Goal: Task Accomplishment & Management: Use online tool/utility

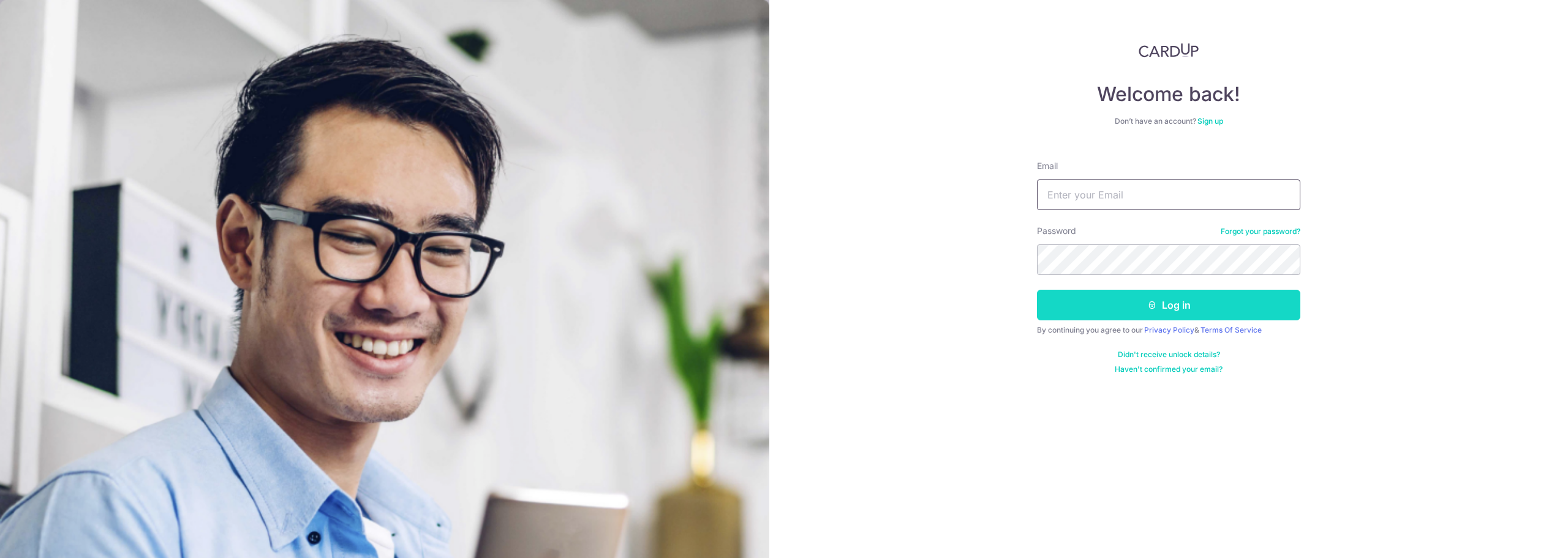
type input "[PERSON_NAME][EMAIL_ADDRESS][PERSON_NAME][DOMAIN_NAME]"
click at [1142, 307] on button "Log in" at bounding box center [1169, 305] width 263 height 30
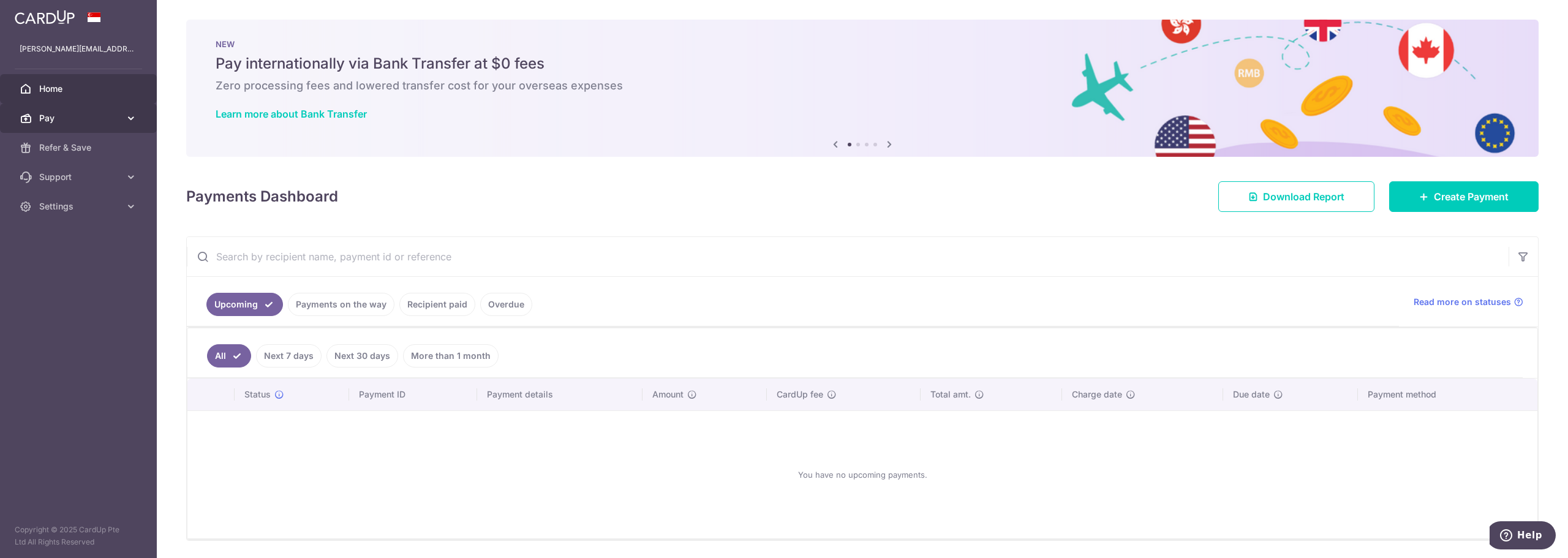
click at [56, 119] on span "Pay" at bounding box center [80, 118] width 81 height 12
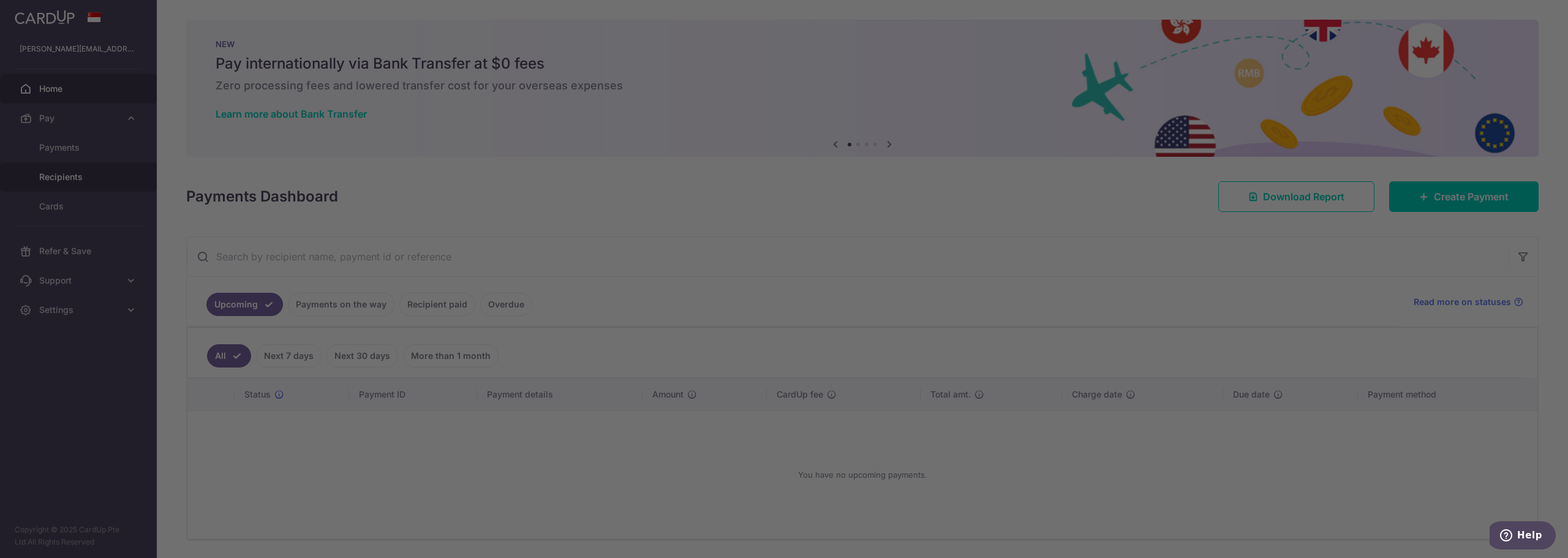
click at [61, 174] on div at bounding box center [792, 281] width 1584 height 564
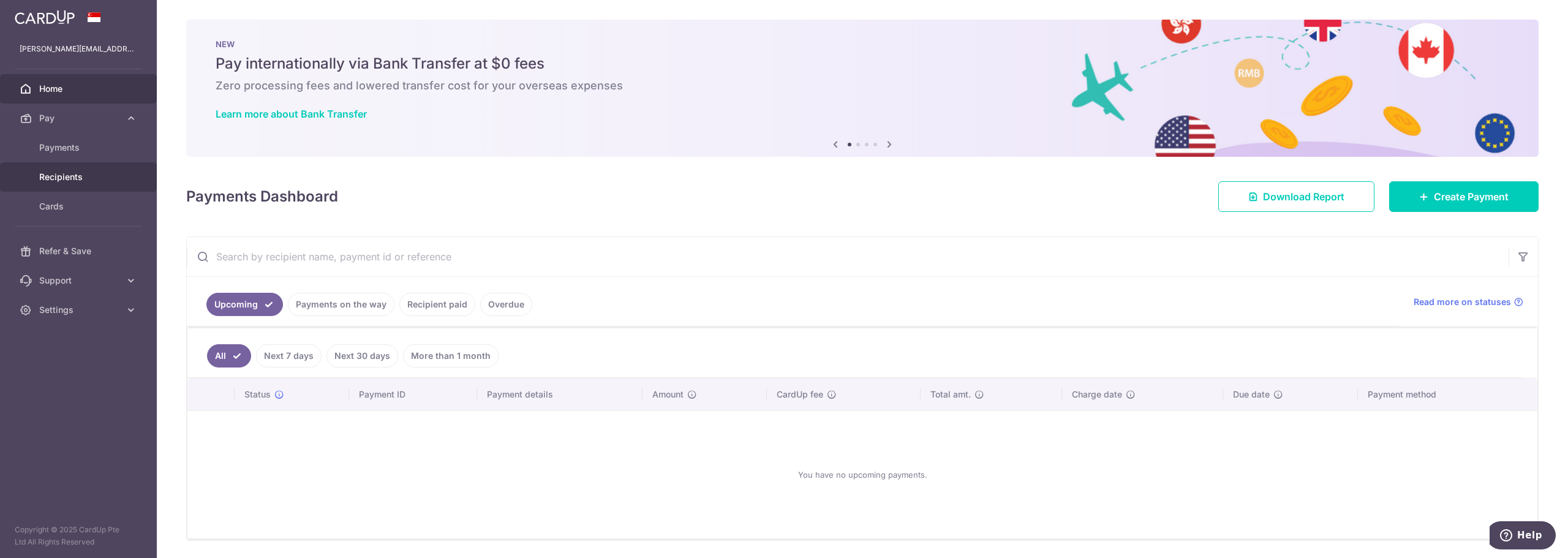
click at [56, 176] on span "Recipients" at bounding box center [80, 177] width 81 height 12
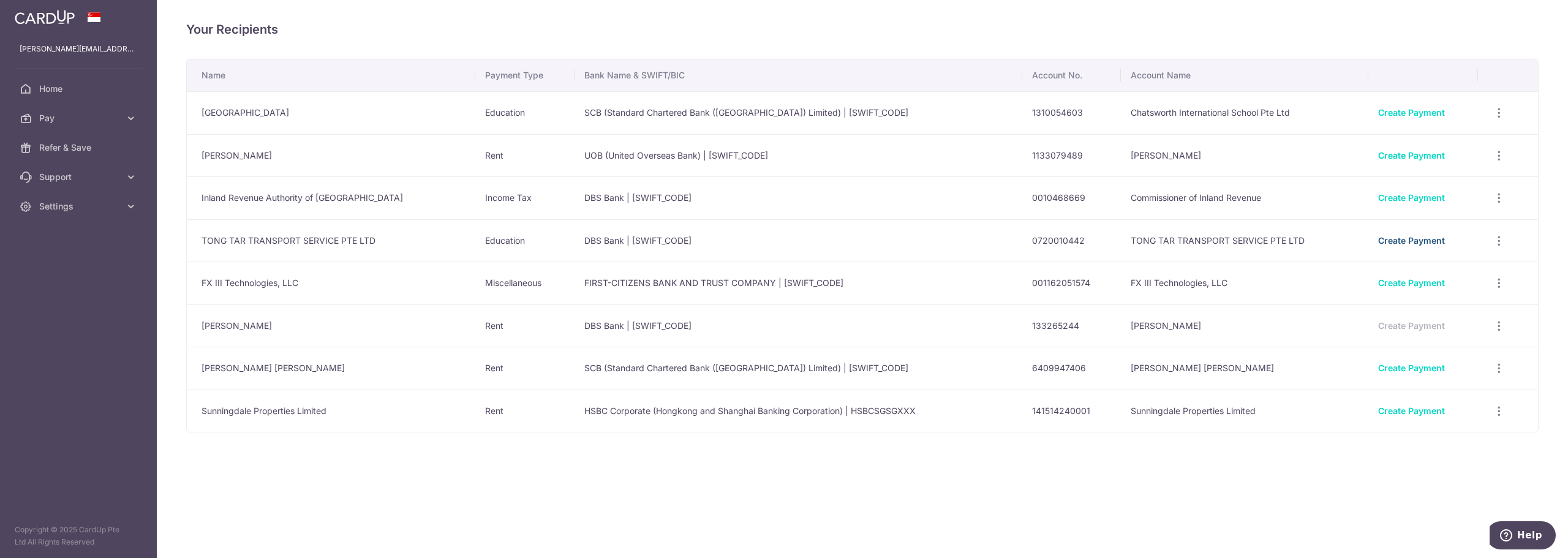
click at [1395, 239] on link "Create Payment" at bounding box center [1411, 240] width 67 height 11
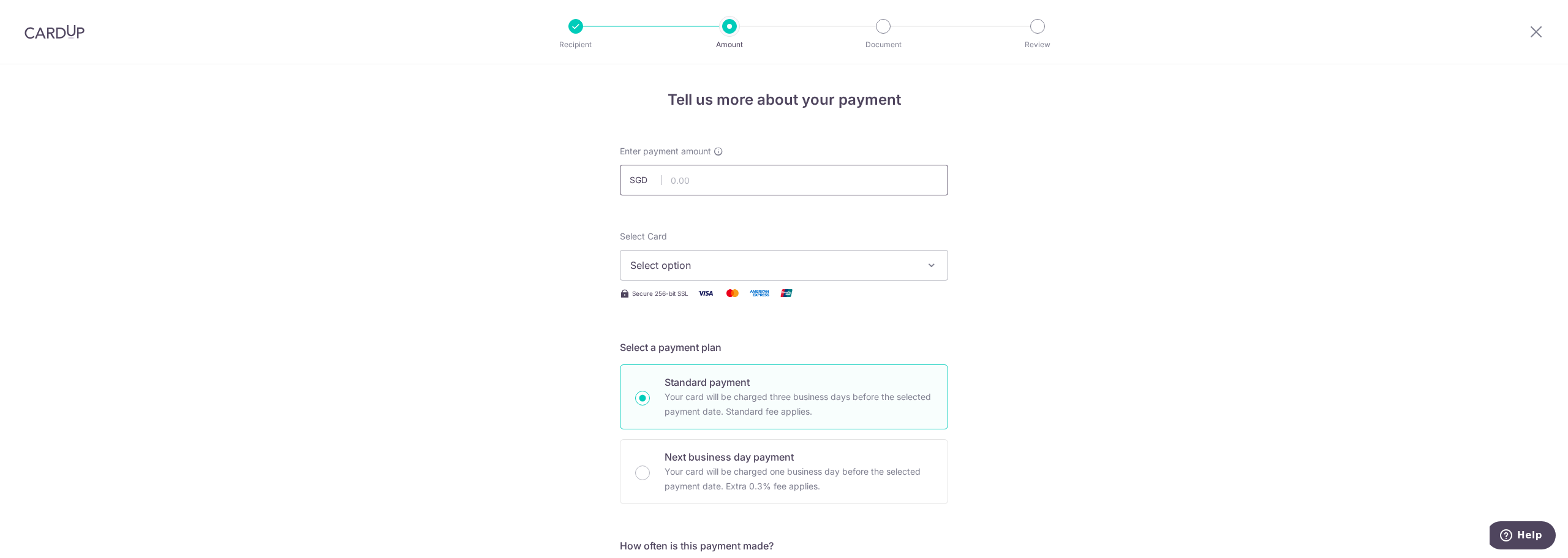
click at [691, 183] on input "text" at bounding box center [784, 179] width 328 height 30
type input "1,925.10"
click at [677, 275] on button "Select option" at bounding box center [784, 265] width 328 height 30
click at [686, 346] on span "**** 4342" at bounding box center [682, 353] width 47 height 15
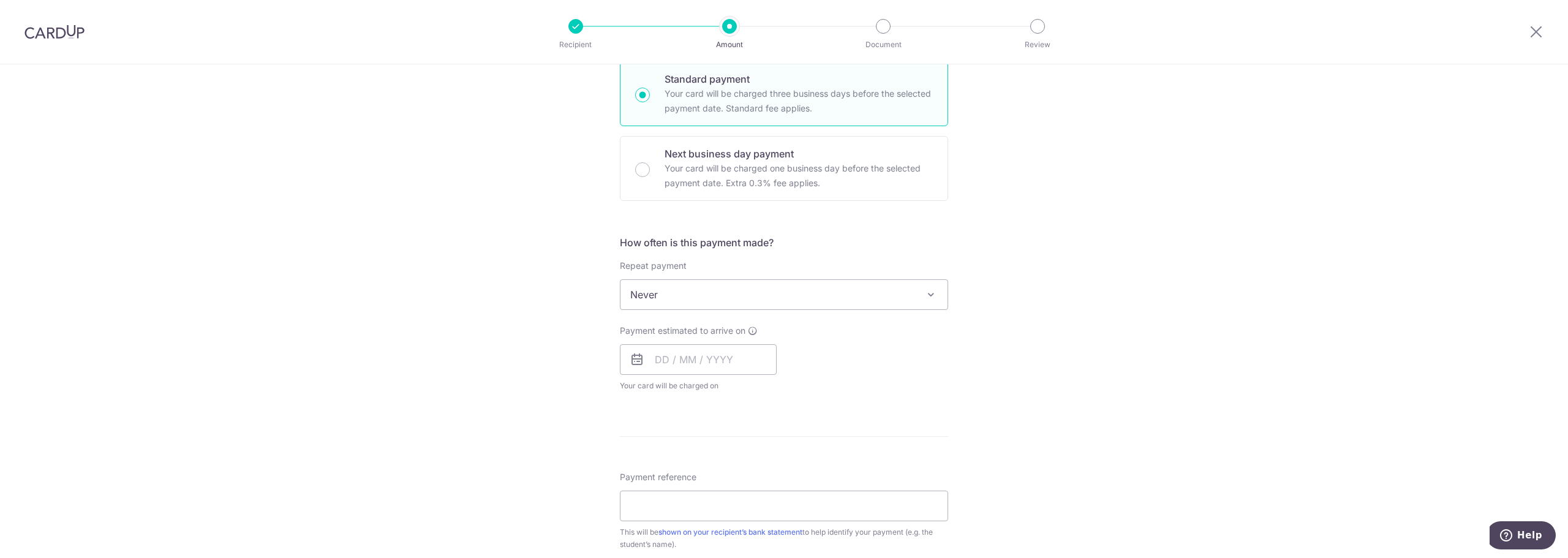
scroll to position [306, 0]
click at [678, 356] on input "text" at bounding box center [698, 356] width 157 height 30
click at [737, 467] on link "9" at bounding box center [743, 468] width 20 height 20
type input "[DATE]"
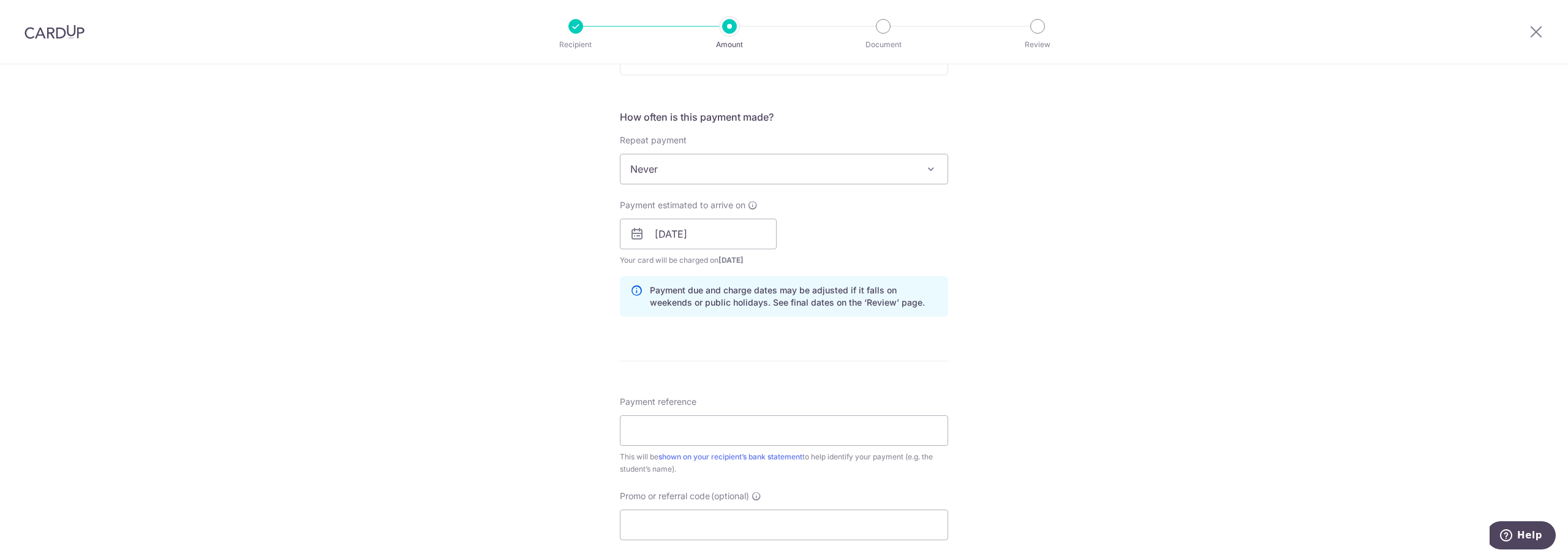
scroll to position [490, 0]
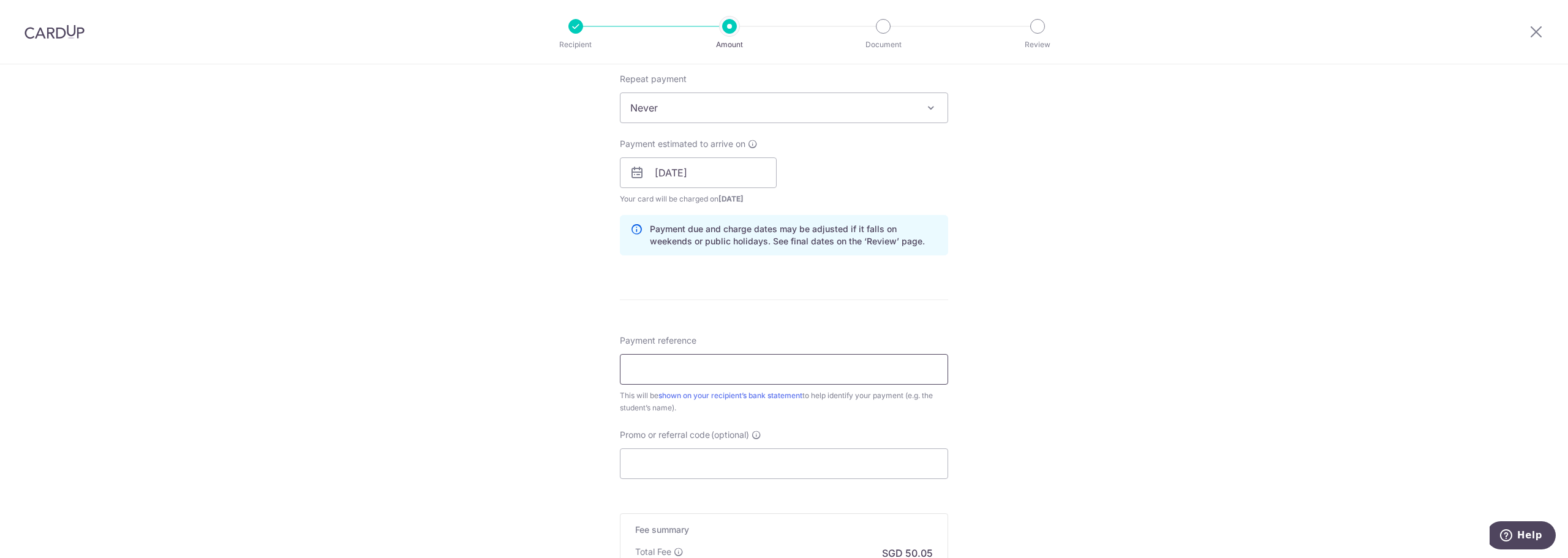
click at [640, 373] on input "Payment reference" at bounding box center [784, 369] width 328 height 30
paste input "Invoice No : NX250900106"
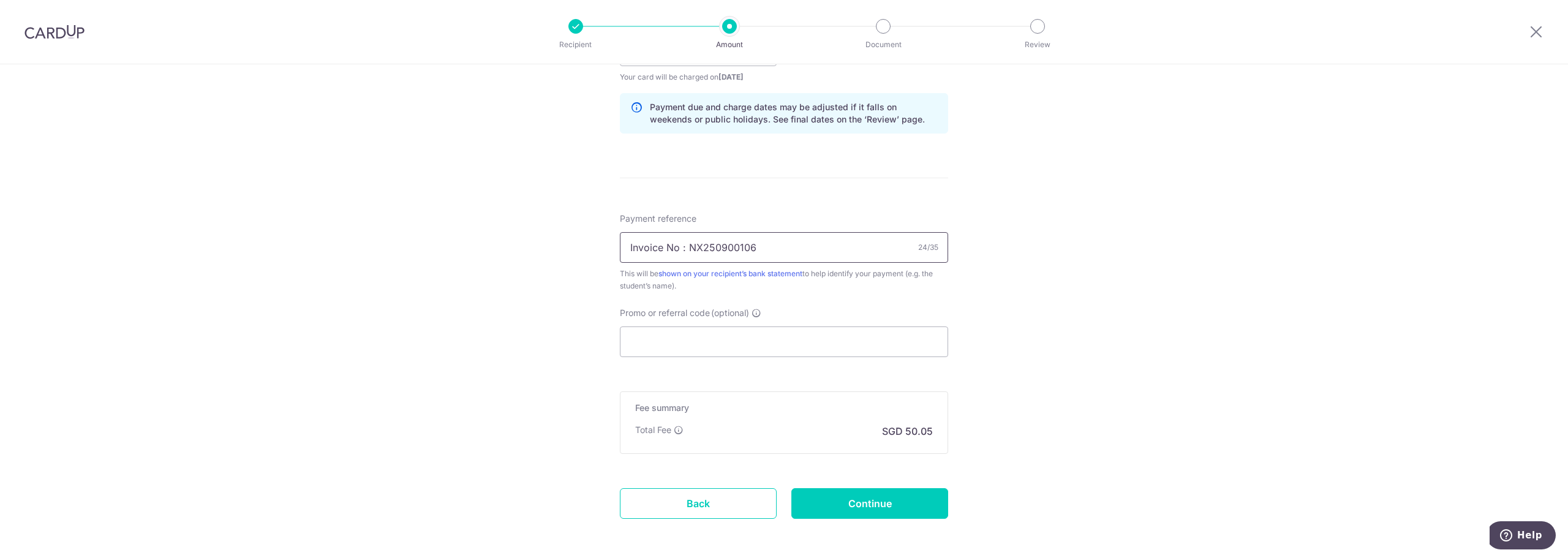
scroll to position [612, 0]
type input "Invoice No : NX250900106"
click at [849, 502] on input "Continue" at bounding box center [869, 502] width 157 height 30
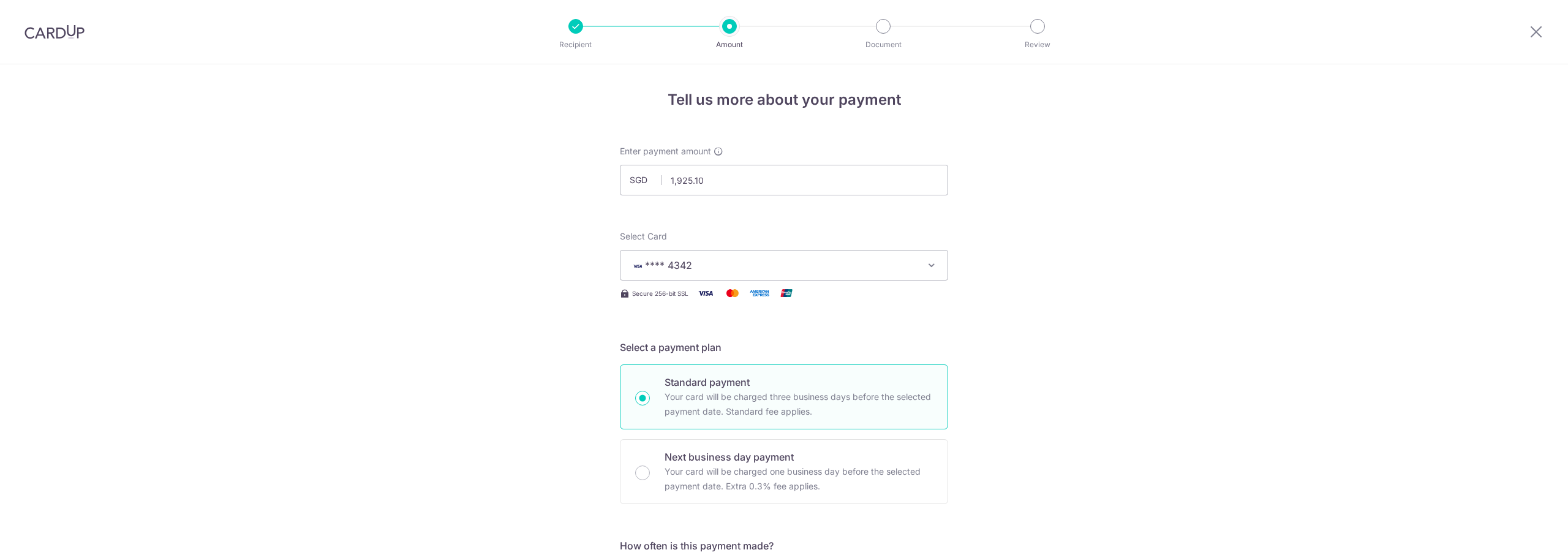
scroll to position [681, 0]
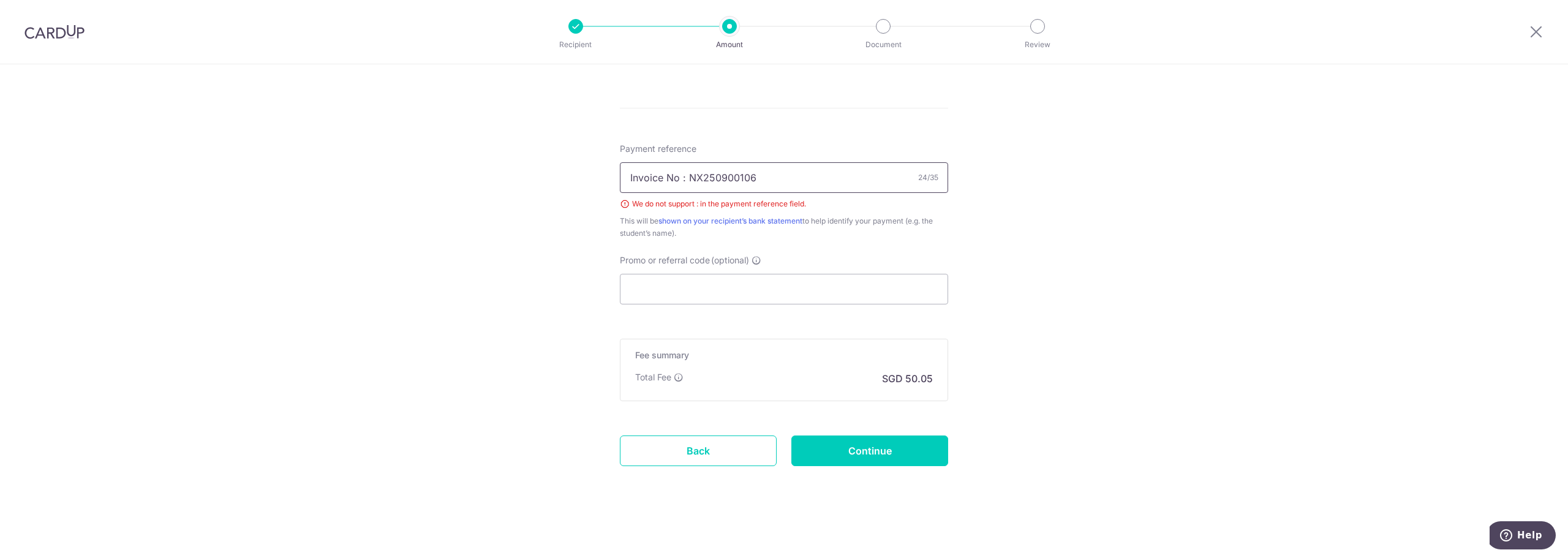
click at [685, 177] on input "Invoice No : NX250900106" at bounding box center [784, 177] width 328 height 30
type input "Invoice No NX250900106"
click at [854, 449] on input "Continue" at bounding box center [869, 450] width 157 height 30
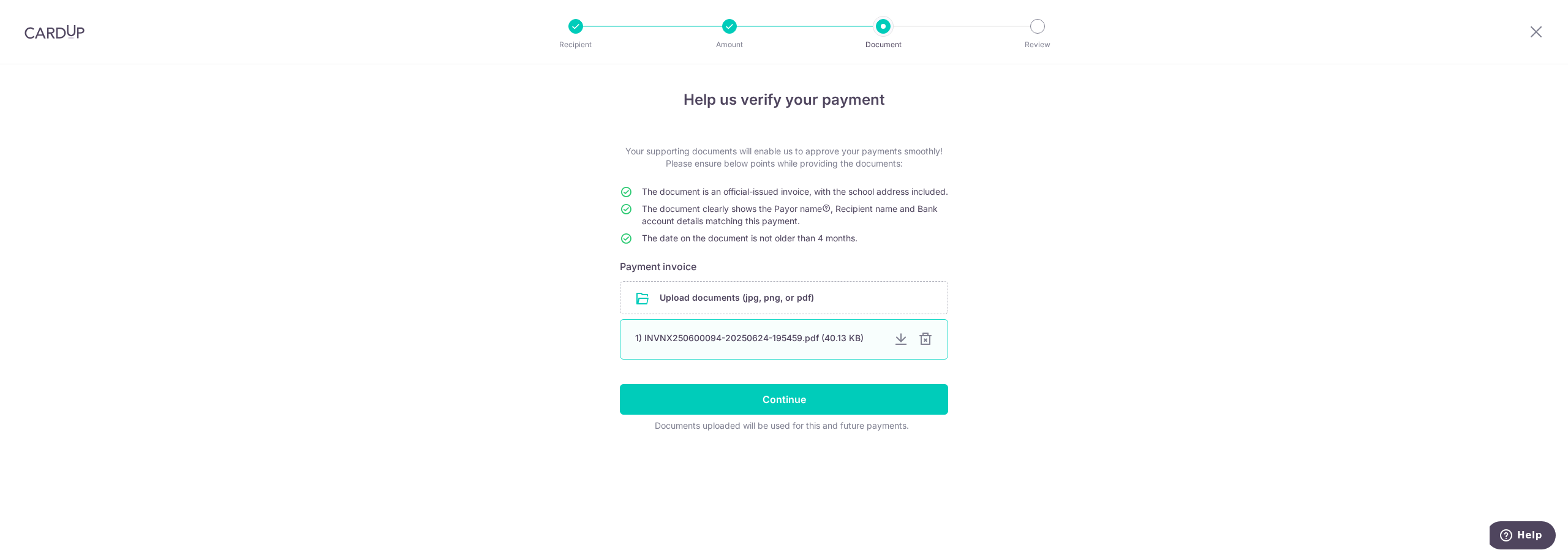
click at [927, 346] on div at bounding box center [926, 339] width 15 height 15
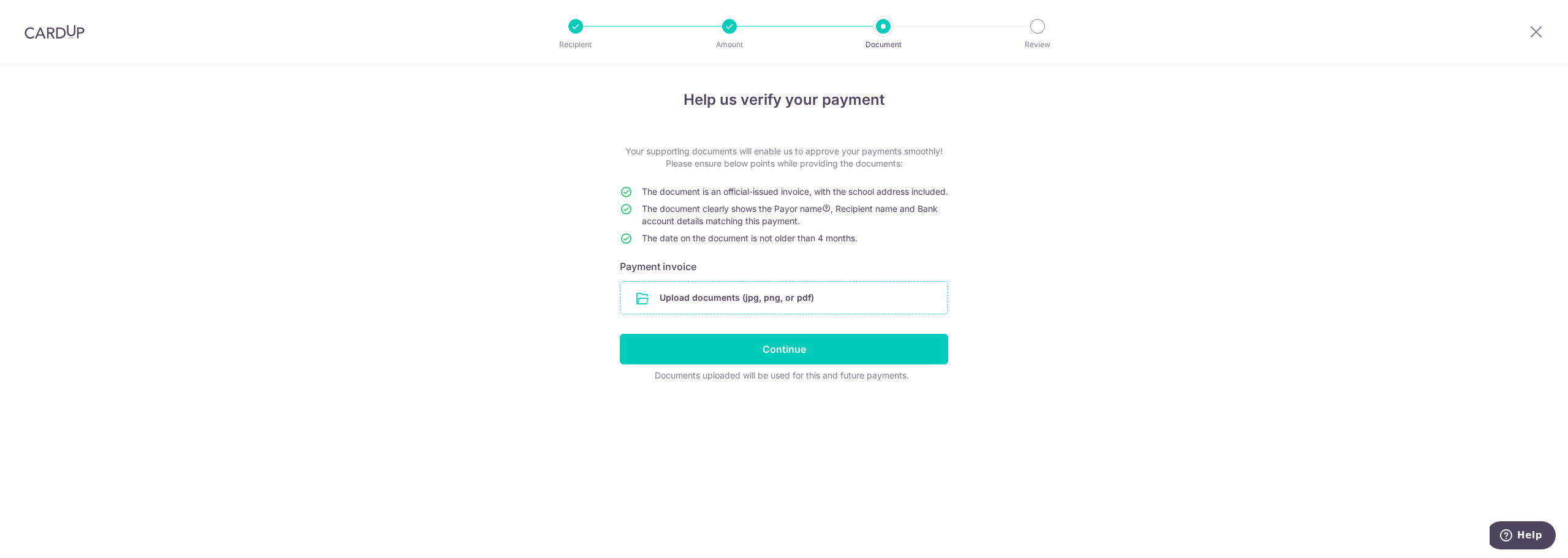
click at [700, 305] on input "file" at bounding box center [784, 297] width 327 height 32
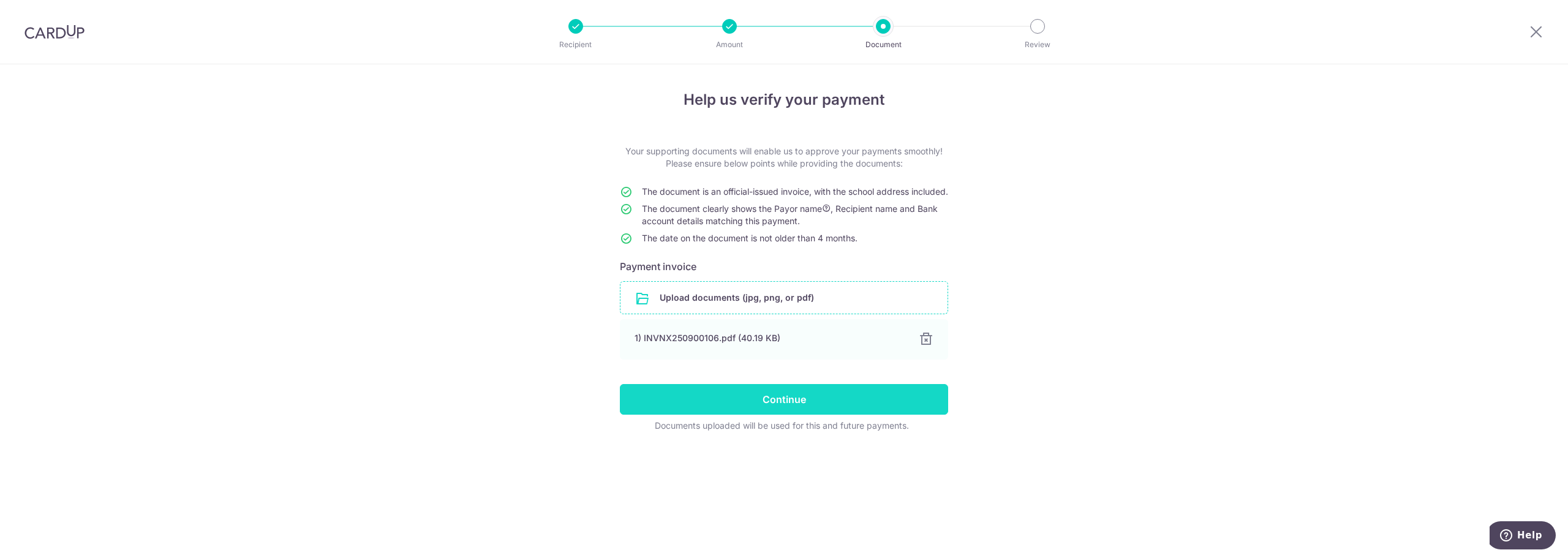
click at [724, 407] on input "Continue" at bounding box center [784, 399] width 328 height 30
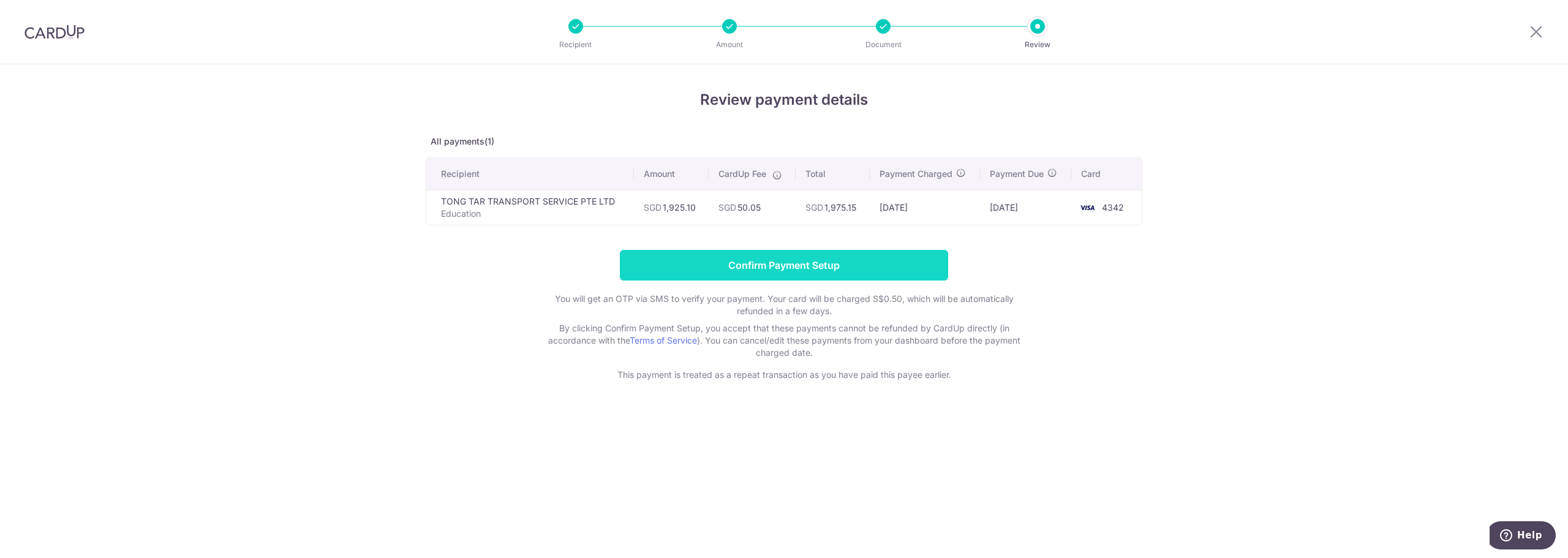
click at [754, 267] on input "Confirm Payment Setup" at bounding box center [784, 265] width 328 height 30
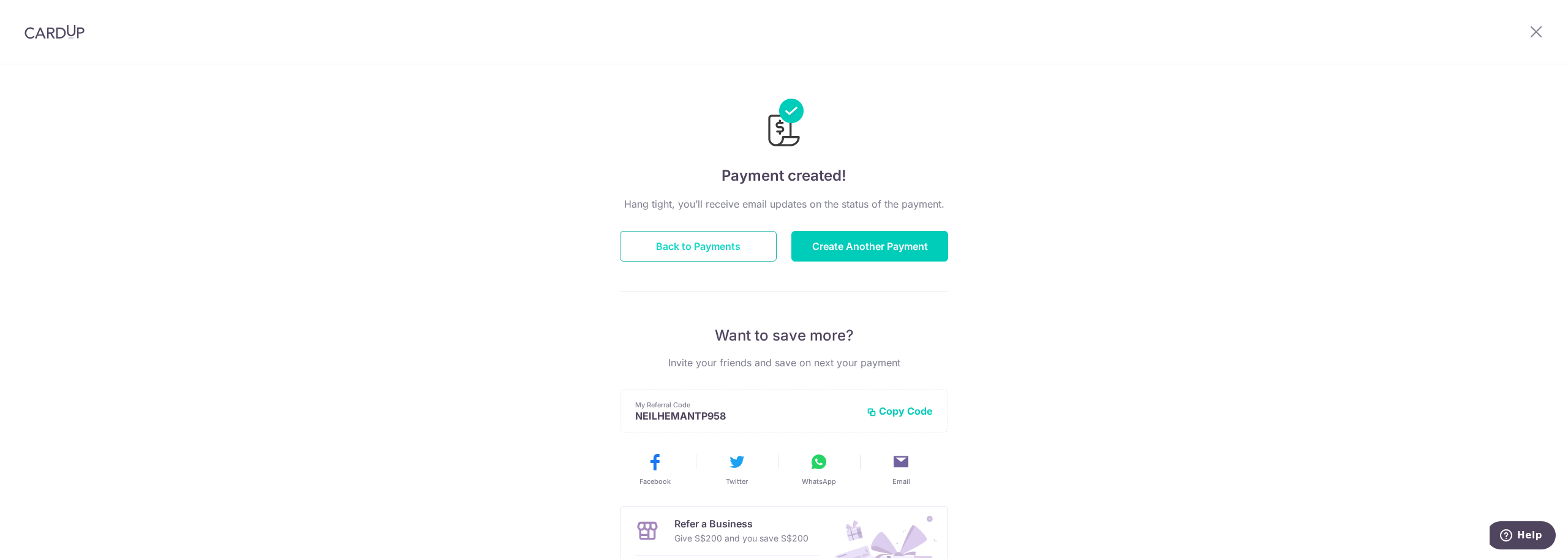
click at [678, 250] on button "Back to Payments" at bounding box center [698, 246] width 157 height 30
